Goal: Task Accomplishment & Management: Use online tool/utility

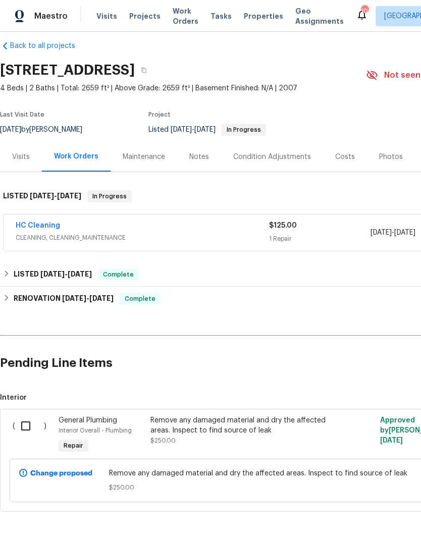
scroll to position [11, 0]
click at [23, 426] on input "checkbox" at bounding box center [29, 425] width 29 height 21
checkbox input "true"
click at [371, 518] on span "Create Work Order" at bounding box center [363, 515] width 67 height 13
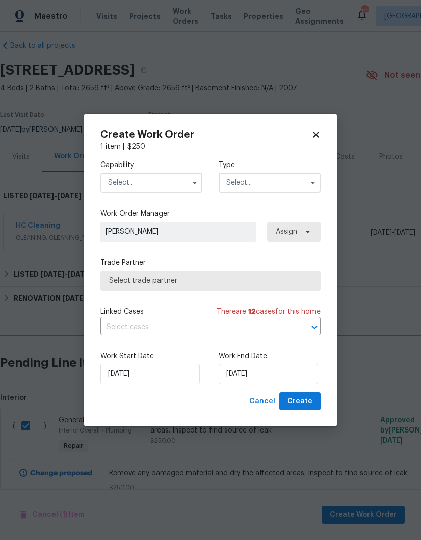
click at [163, 181] on input "text" at bounding box center [151, 183] width 102 height 20
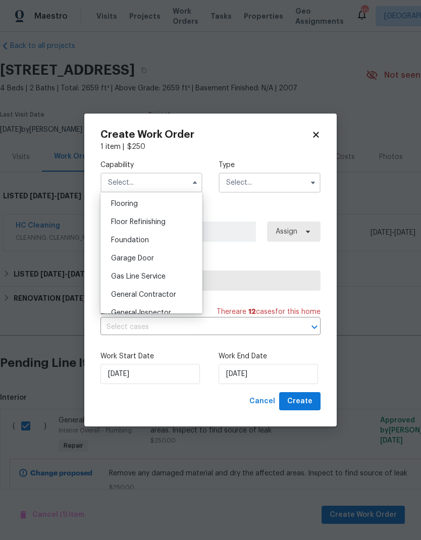
scroll to position [391, 0]
click at [167, 296] on span "General Contractor" at bounding box center [143, 295] width 65 height 7
type input "General Contractor"
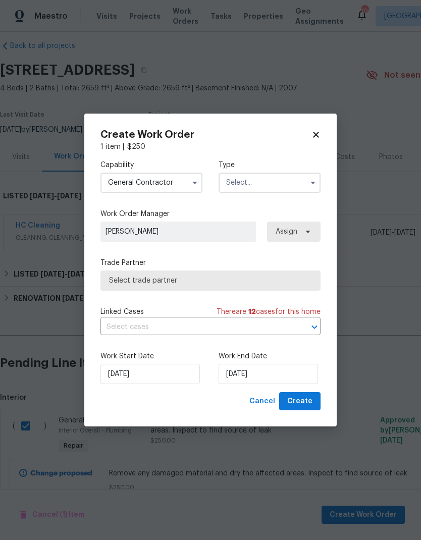
click at [265, 187] on input "text" at bounding box center [269, 183] width 102 height 20
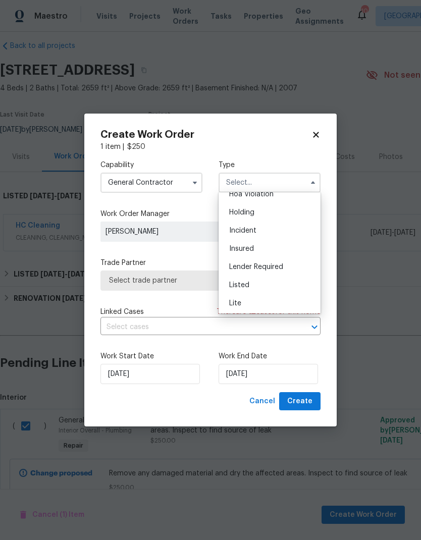
scroll to position [27, 0]
click at [259, 232] on div "Incident" at bounding box center [269, 232] width 97 height 18
type input "Incident"
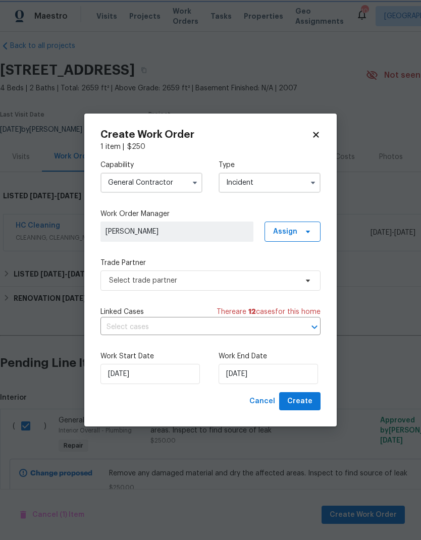
scroll to position [0, 0]
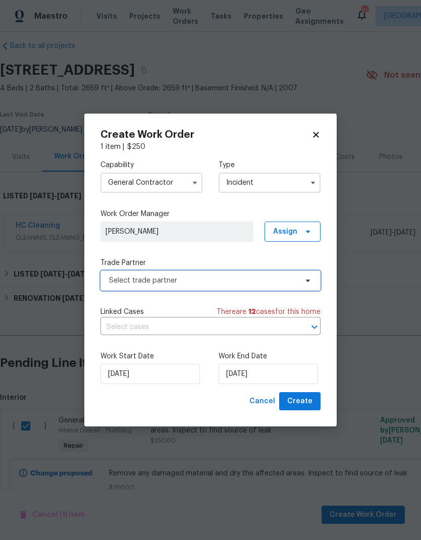
click at [236, 281] on span "Select trade partner" at bounding box center [203, 281] width 188 height 10
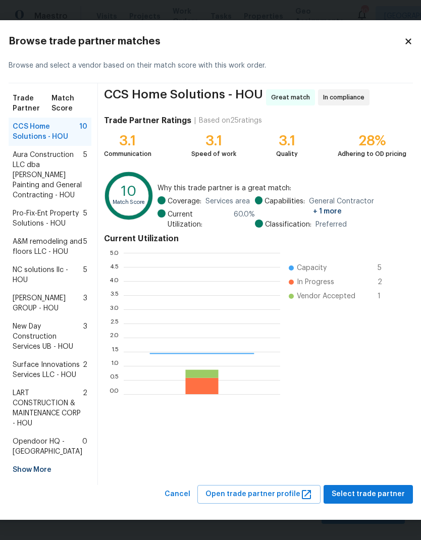
scroll to position [141, 156]
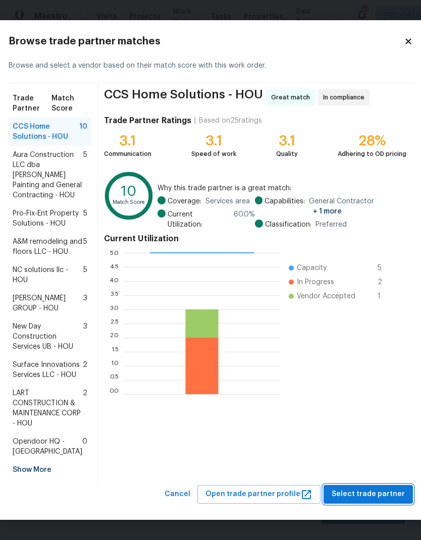
click at [368, 501] on span "Select trade partner" at bounding box center [368, 494] width 73 height 13
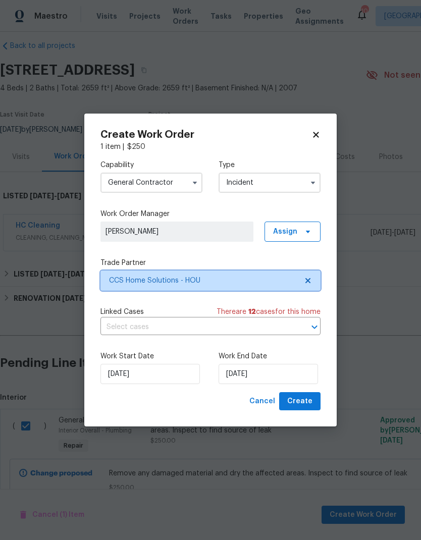
scroll to position [0, 0]
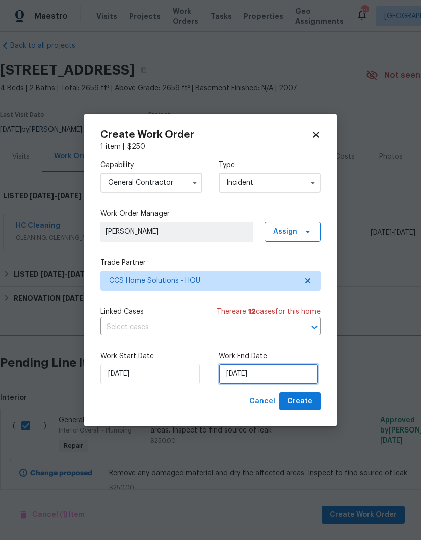
click at [279, 375] on input "[DATE]" at bounding box center [267, 374] width 99 height 20
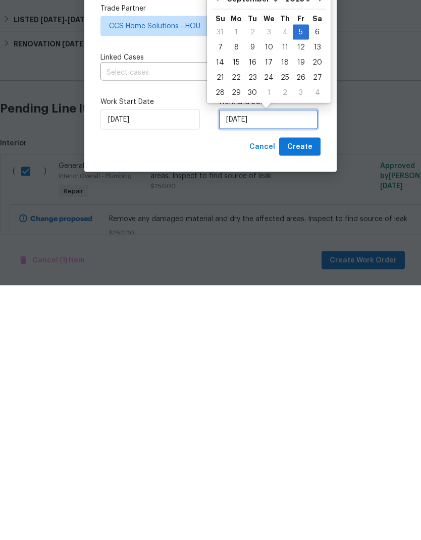
scroll to position [10, 0]
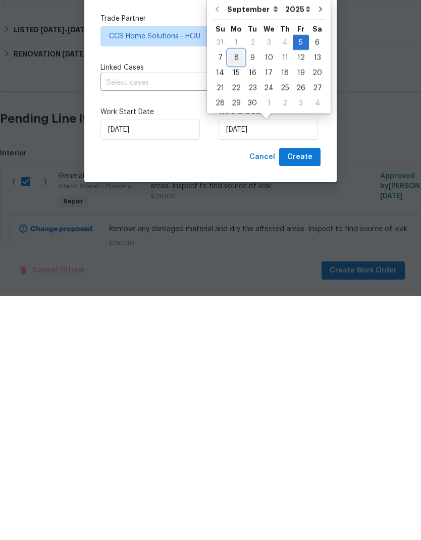
click at [232, 295] on div "8" at bounding box center [236, 302] width 16 height 14
type input "[DATE]"
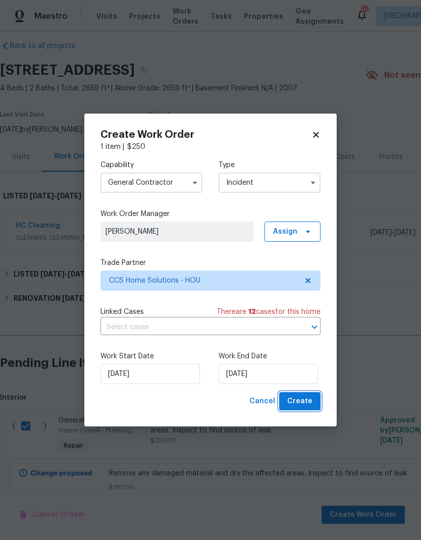
click at [306, 400] on span "Create" at bounding box center [299, 401] width 25 height 13
checkbox input "false"
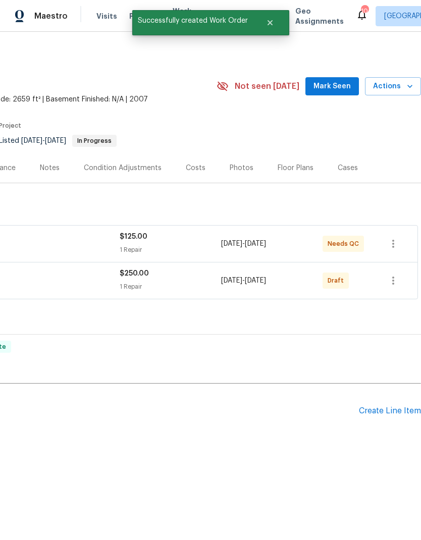
scroll to position [0, 149]
click at [397, 284] on icon "button" at bounding box center [393, 281] width 12 height 12
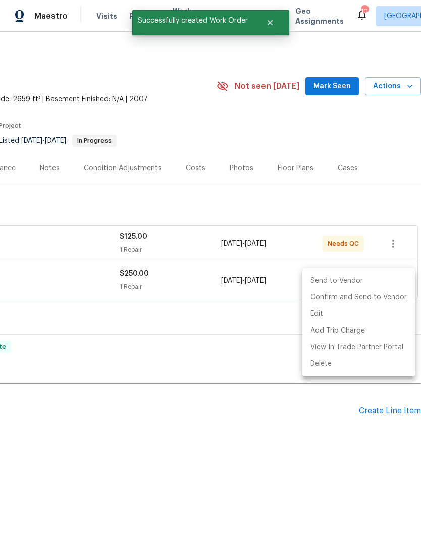
click at [356, 281] on li "Send to Vendor" at bounding box center [358, 280] width 113 height 17
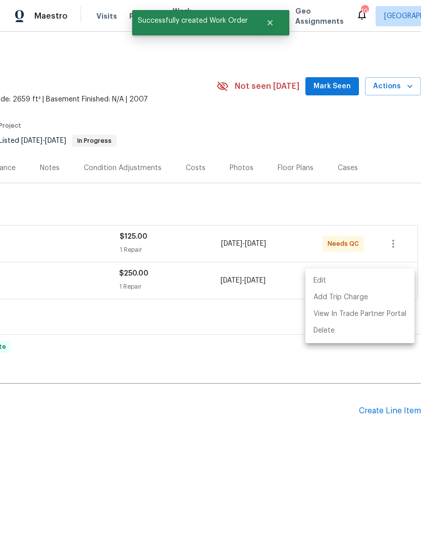
click at [245, 371] on div at bounding box center [210, 270] width 421 height 540
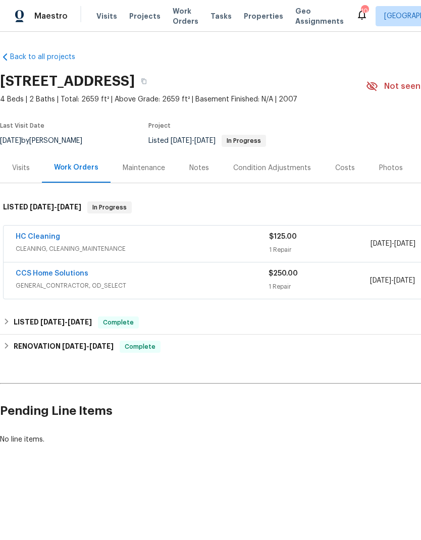
scroll to position [0, 0]
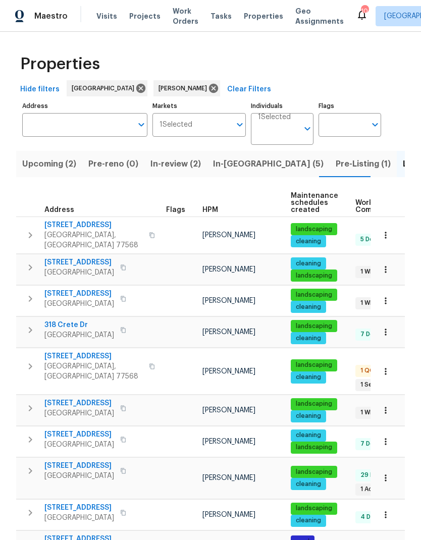
click at [235, 168] on span "In-reno (5)" at bounding box center [268, 164] width 111 height 14
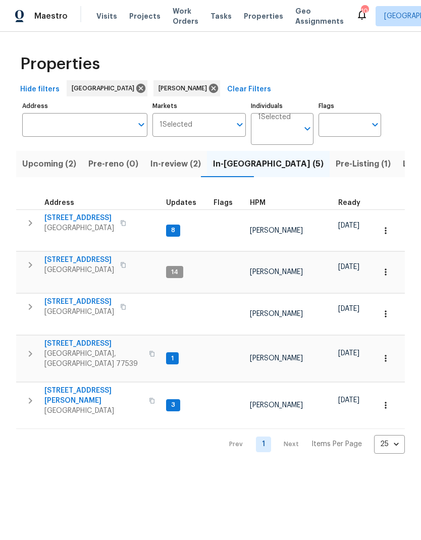
click at [78, 386] on span "10110 Willmont Rd" at bounding box center [93, 396] width 98 height 20
click at [73, 339] on span "440 Folk Crest Ln" at bounding box center [93, 344] width 98 height 10
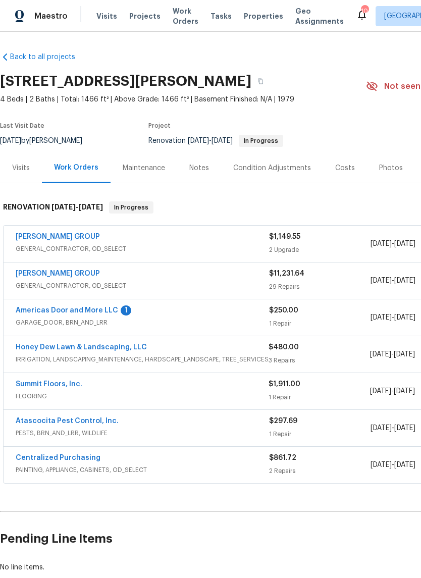
click at [78, 309] on link "Americas Door and More LLC" at bounding box center [67, 310] width 102 height 7
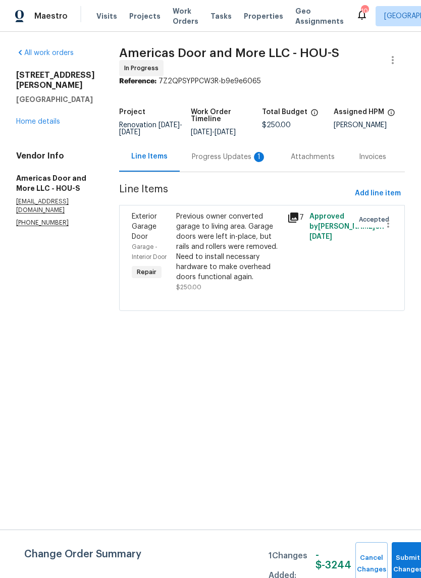
click at [240, 261] on div "Previous owner converted garage to living area. Garage doors were left in-place…" at bounding box center [228, 246] width 105 height 71
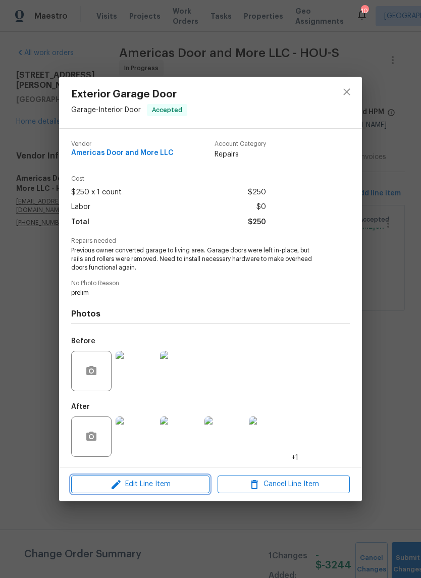
click at [177, 486] on span "Edit Line Item" at bounding box center [140, 484] width 132 height 13
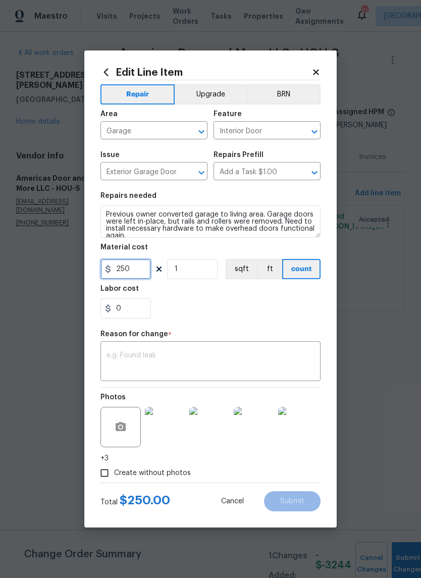
click at [134, 272] on input "250" at bounding box center [125, 269] width 50 height 20
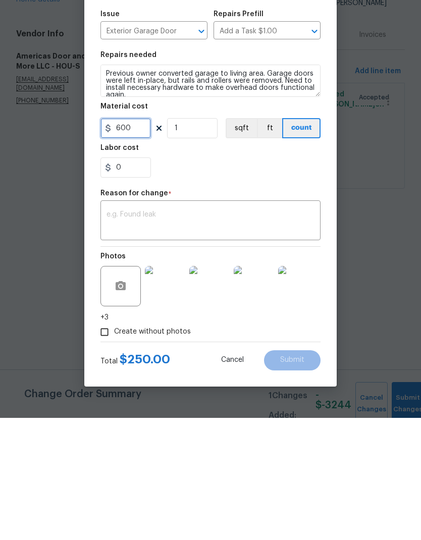
type input "600"
click at [204, 225] on div "Material cost" at bounding box center [210, 231] width 220 height 13
click at [204, 0] on html "Maestro Visits Projects Work Orders Tasks Properties Geo Assignments 10 Houston…" at bounding box center [210, 169] width 421 height 339
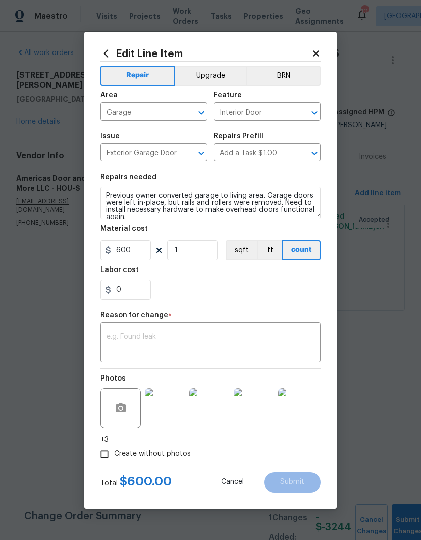
click at [206, 128] on span "Issue Exterior Garage Door ​" at bounding box center [153, 147] width 107 height 41
click at [192, 248] on input "1" at bounding box center [192, 250] width 50 height 20
type input "2"
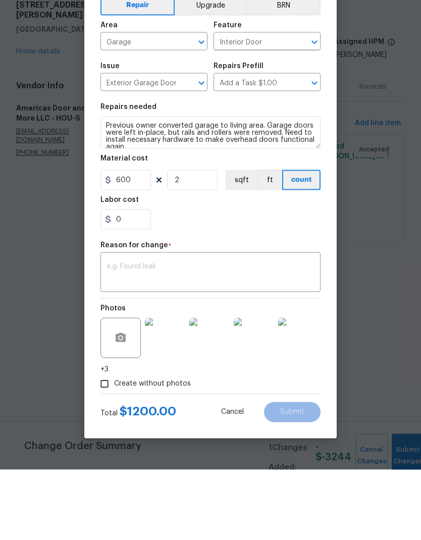
click at [230, 333] on textarea at bounding box center [210, 343] width 208 height 21
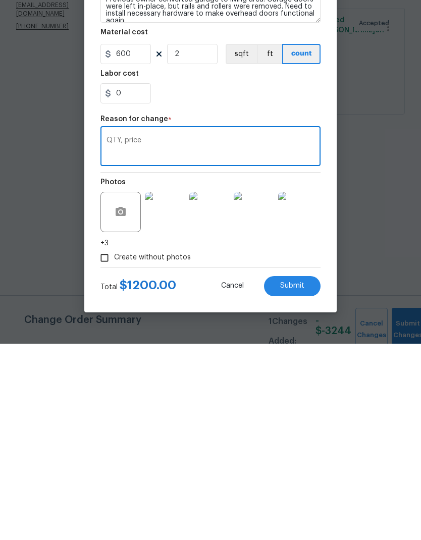
type textarea "QTY, price"
click at [280, 187] on textarea "Previous owner converted garage to living area. Garage doors were left in-place…" at bounding box center [210, 203] width 220 height 32
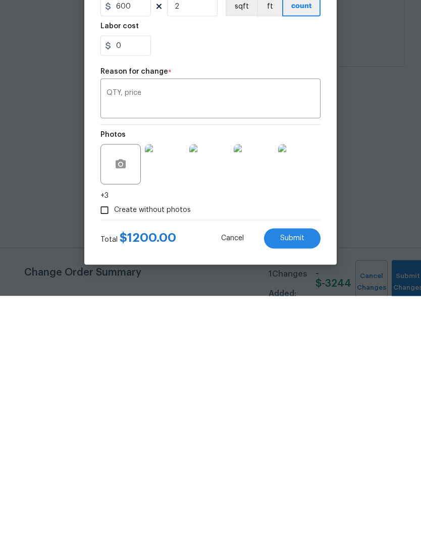
click at [306, 472] on button "Submit" at bounding box center [292, 482] width 57 height 20
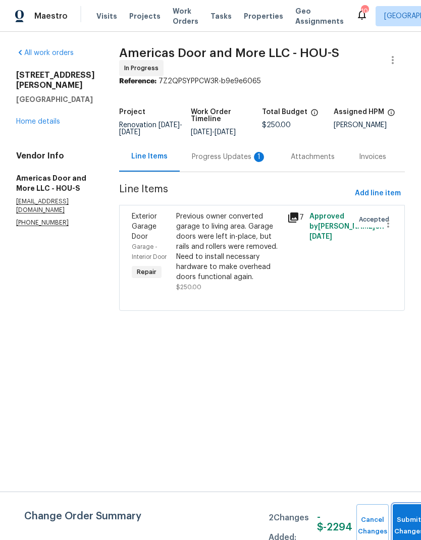
click at [402, 523] on button "Submit Changes" at bounding box center [409, 525] width 32 height 43
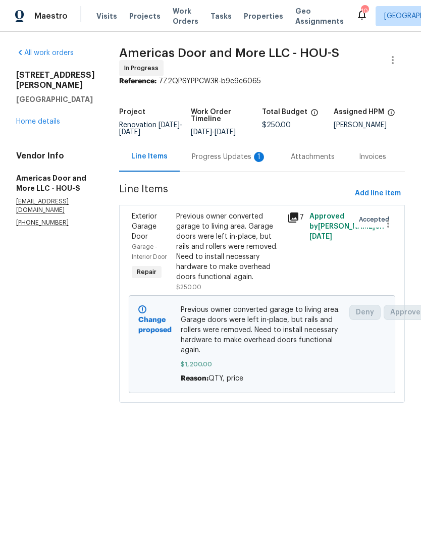
click at [31, 118] on link "Home details" at bounding box center [38, 121] width 44 height 7
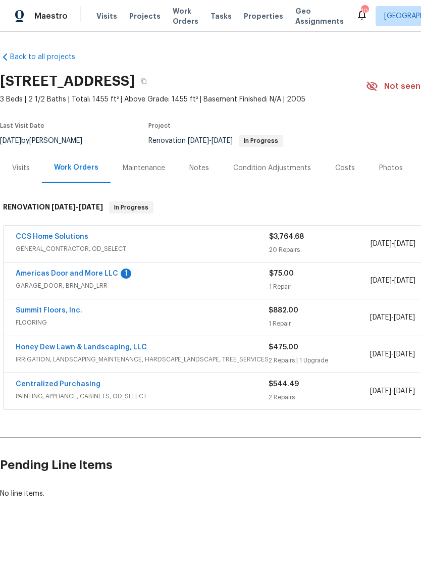
click at [64, 276] on link "Americas Door and More LLC" at bounding box center [67, 273] width 102 height 7
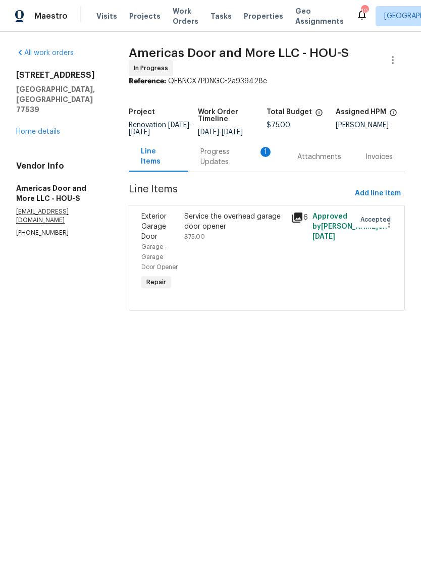
click at [223, 232] on div "Service the overhead garage door opener" at bounding box center [234, 221] width 101 height 20
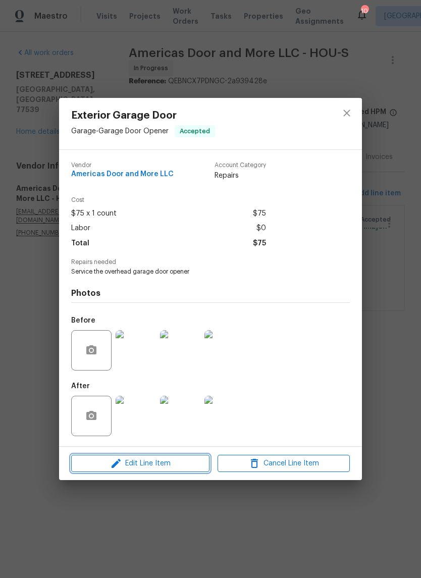
click at [169, 464] on span "Edit Line Item" at bounding box center [140, 463] width 132 height 13
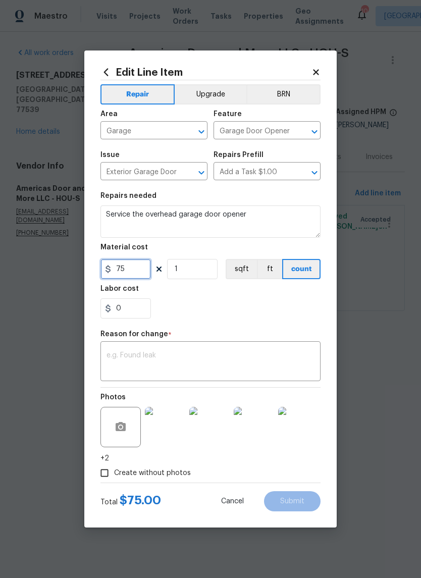
click at [139, 271] on input "75" at bounding box center [125, 269] width 50 height 20
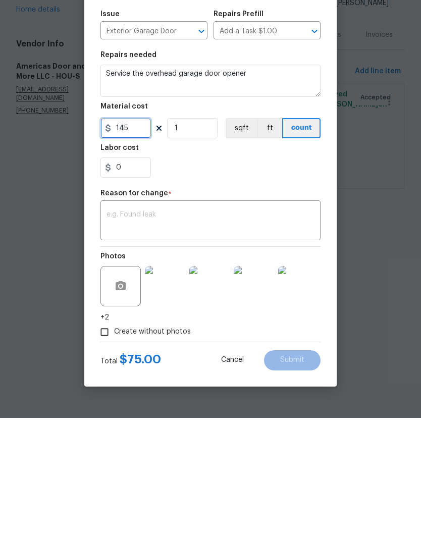
type input "145"
click at [222, 333] on textarea at bounding box center [210, 343] width 208 height 21
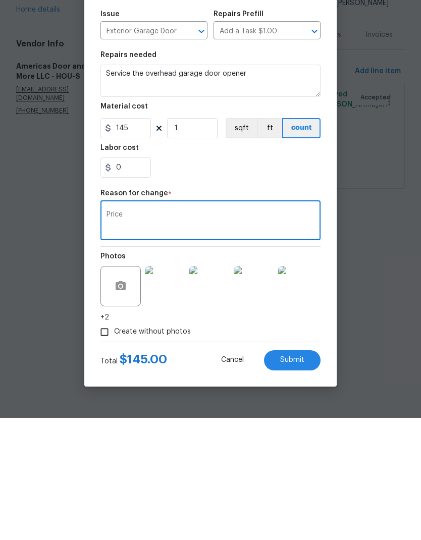
type textarea "Price"
click at [248, 180] on section "Repairs needed Service the overhead garage door opener Material cost 145 1 sqft…" at bounding box center [210, 237] width 220 height 138
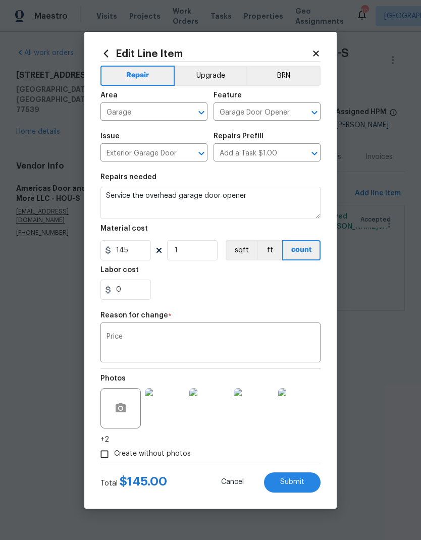
click at [294, 481] on span "Submit" at bounding box center [292, 482] width 24 height 8
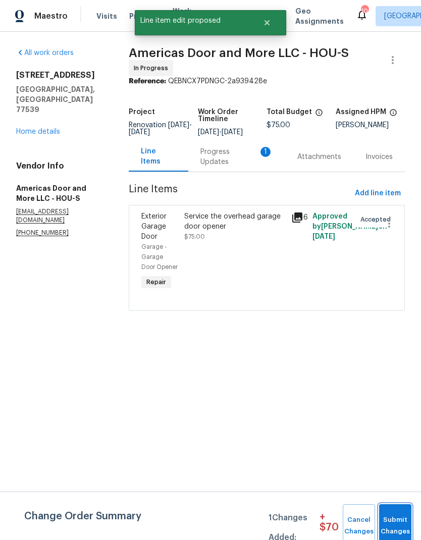
click at [397, 522] on span "Submit Changes" at bounding box center [395, 525] width 22 height 23
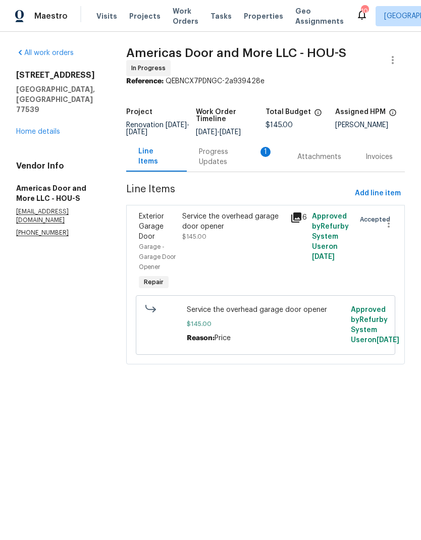
click at [230, 167] on div "Progress Updates 1" at bounding box center [236, 157] width 98 height 30
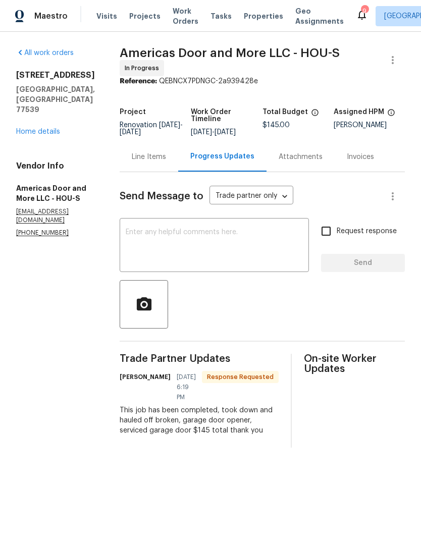
click at [46, 122] on div "All work orders 440 Folk Crest Ln Dickinson, TX 77539 Home details Vendor Info …" at bounding box center [55, 142] width 79 height 189
click at [46, 128] on link "Home details" at bounding box center [38, 131] width 44 height 7
